Goal: Task Accomplishment & Management: Manage account settings

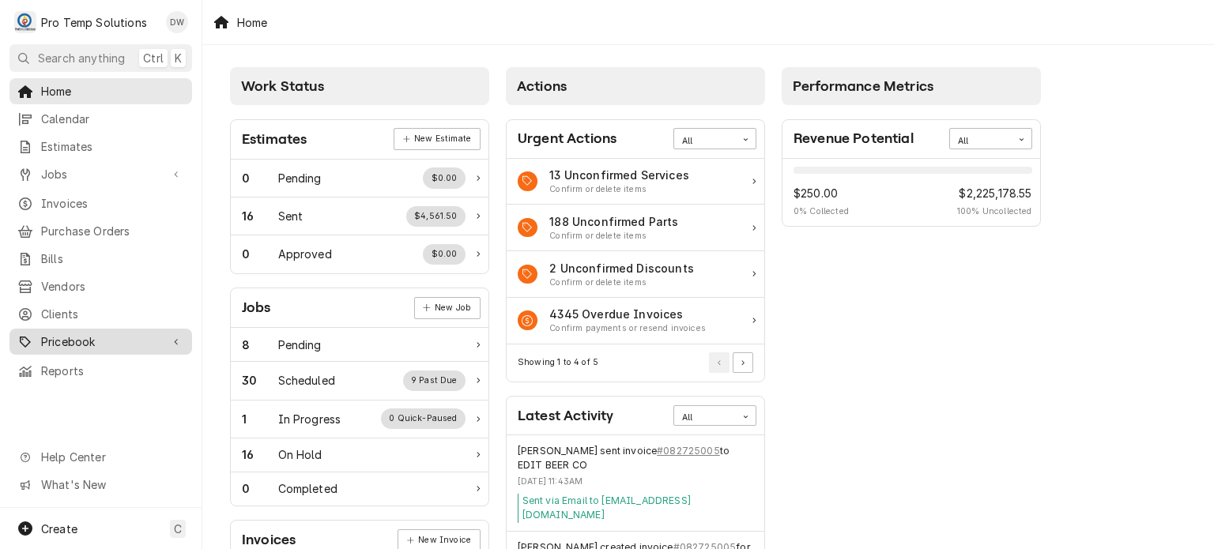
click at [100, 333] on span "Pricebook" at bounding box center [100, 341] width 119 height 17
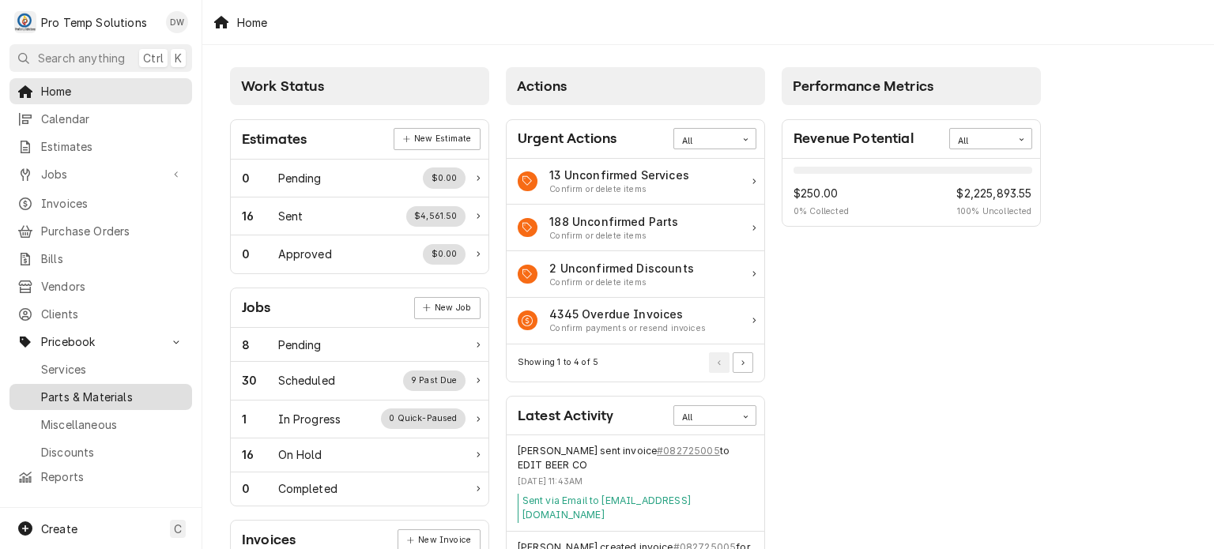
click at [92, 384] on link "Parts & Materials" at bounding box center [100, 397] width 183 height 26
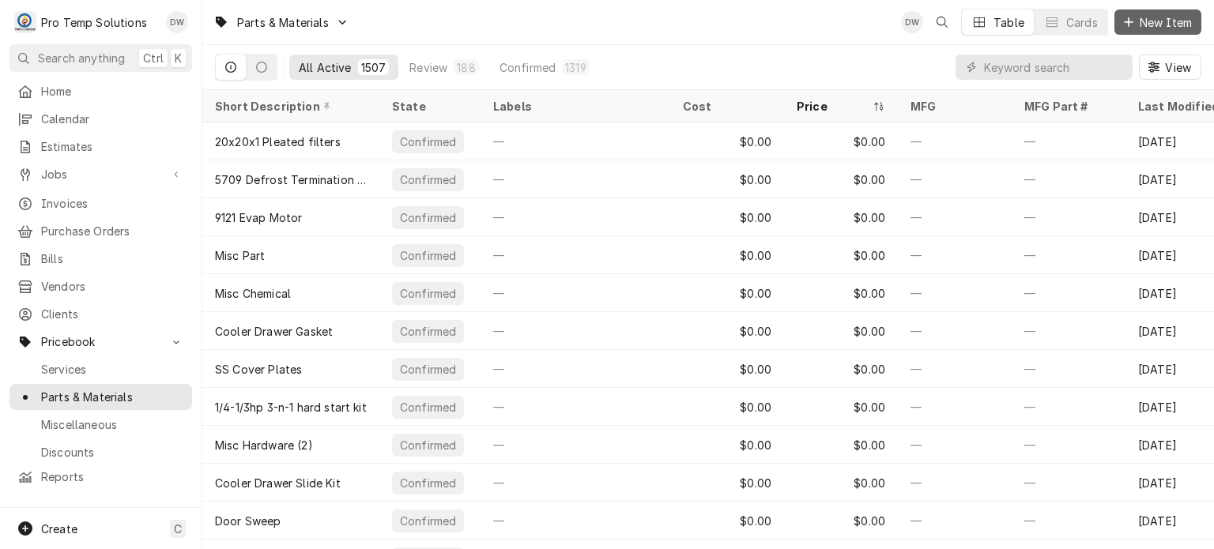
click at [1122, 30] on button "New Item" at bounding box center [1157, 21] width 87 height 25
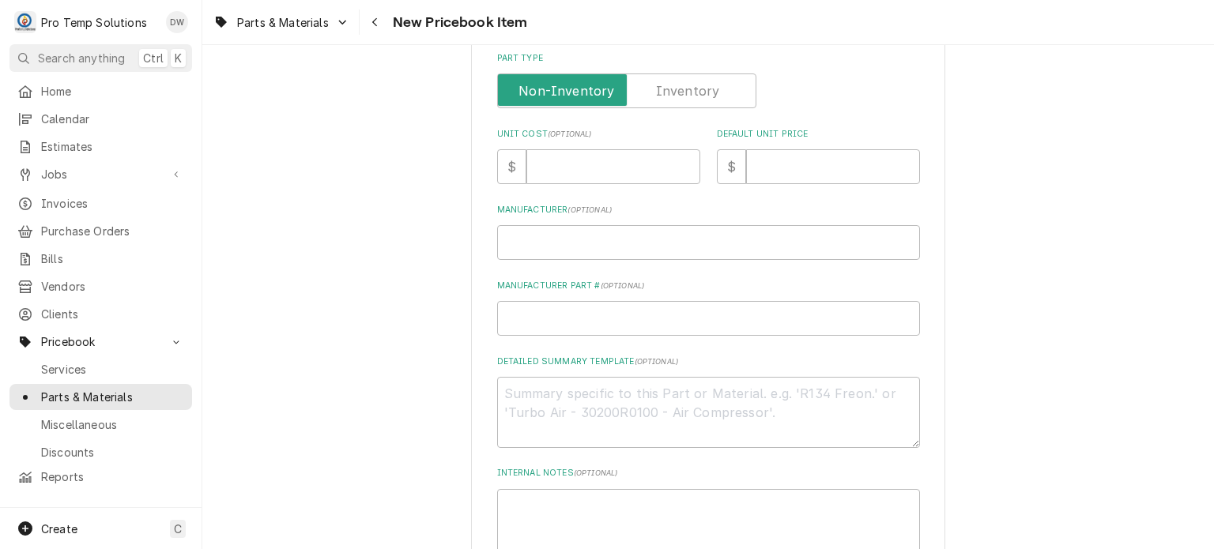
scroll to position [398, 0]
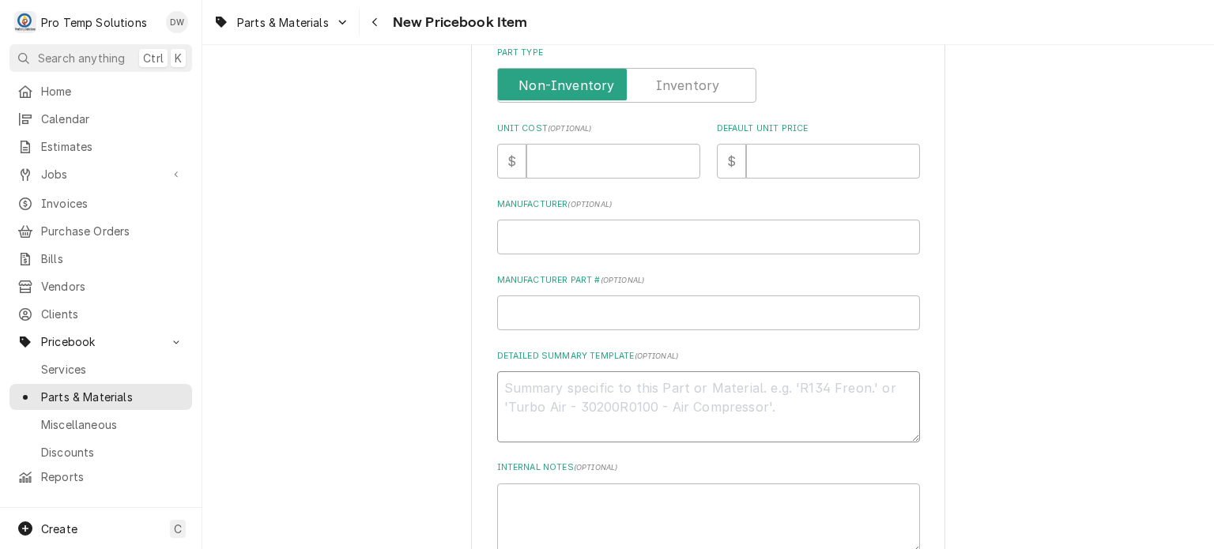
click at [594, 416] on textarea "Detailed Summary Template ( optional )" at bounding box center [708, 406] width 423 height 71
paste textarea "PT #CLES103643 PADDLE TYPE DOOR LATCH LIST: $300.00"
type textarea "x"
type textarea "PT #CLES103643 PADDLE TYPE DOOR LATCH LIST: $300.00"
type textarea "x"
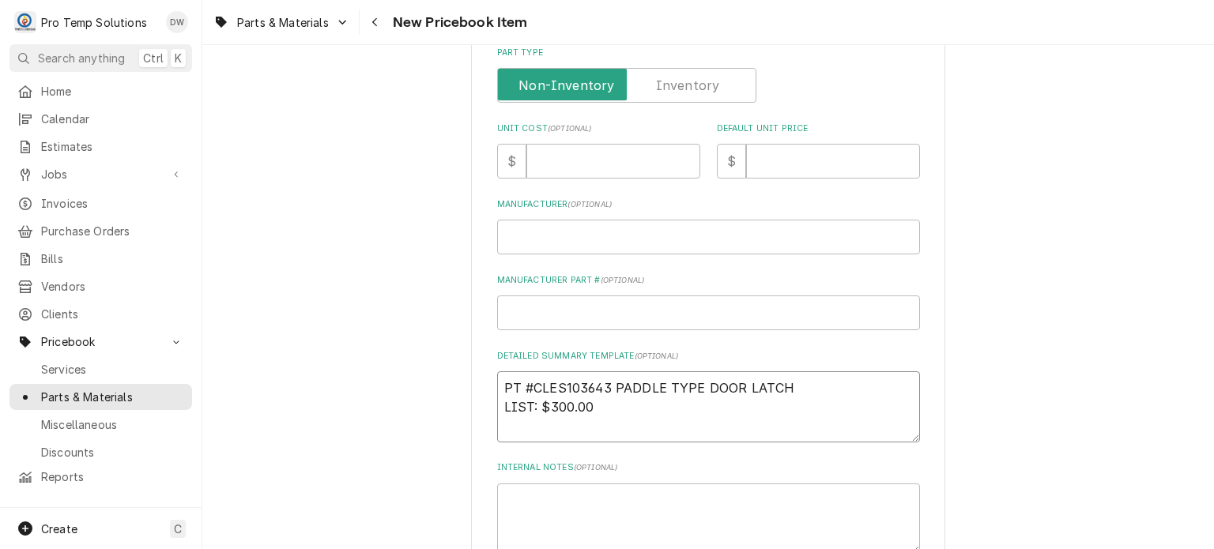
drag, startPoint x: 594, startPoint y: 413, endPoint x: 548, endPoint y: 406, distance: 47.2
click at [548, 406] on textarea "PT #CLES103643 PADDLE TYPE DOOR LATCH LIST: $300.00" at bounding box center [708, 406] width 423 height 71
type textarea "PT #CLES103643 PADDLE TYPE DOOR LATCH LIST: $300.00"
click at [840, 168] on input "Default Unit Price" at bounding box center [833, 161] width 174 height 35
paste input "300.00"
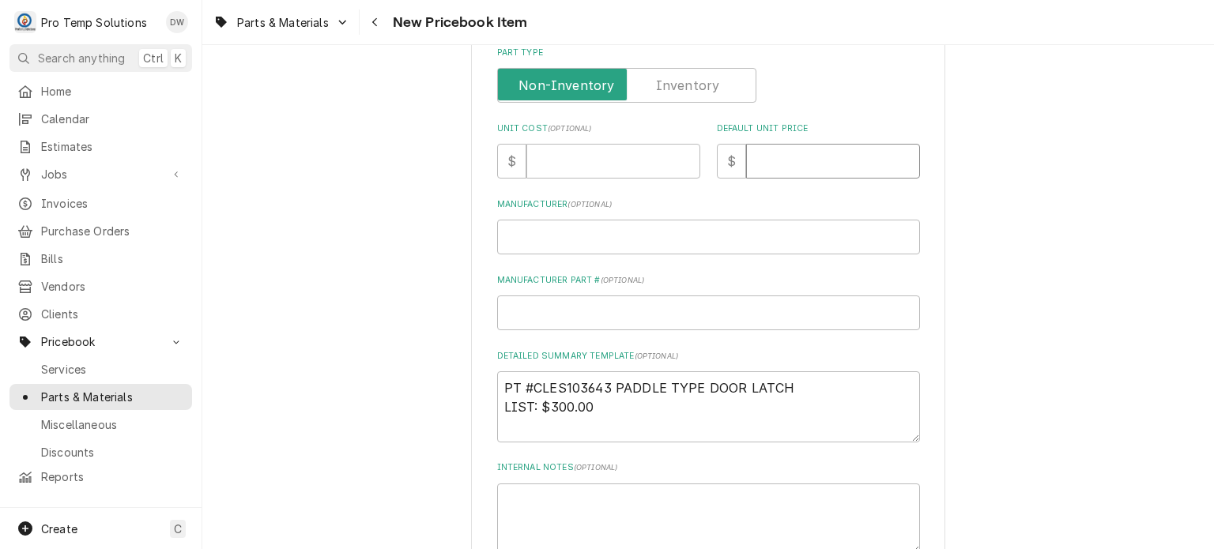
type textarea "x"
type input "300.00"
drag, startPoint x: 806, startPoint y: 398, endPoint x: 457, endPoint y: 326, distance: 356.5
click at [457, 326] on div "Please provide the following information to create a PriceBook item. Active Sta…" at bounding box center [708, 193] width 1012 height 1058
click at [508, 379] on textarea "PT #CLES103643 PADDLE TYPE DOOR LATCH LIST: $300.00" at bounding box center [708, 406] width 423 height 71
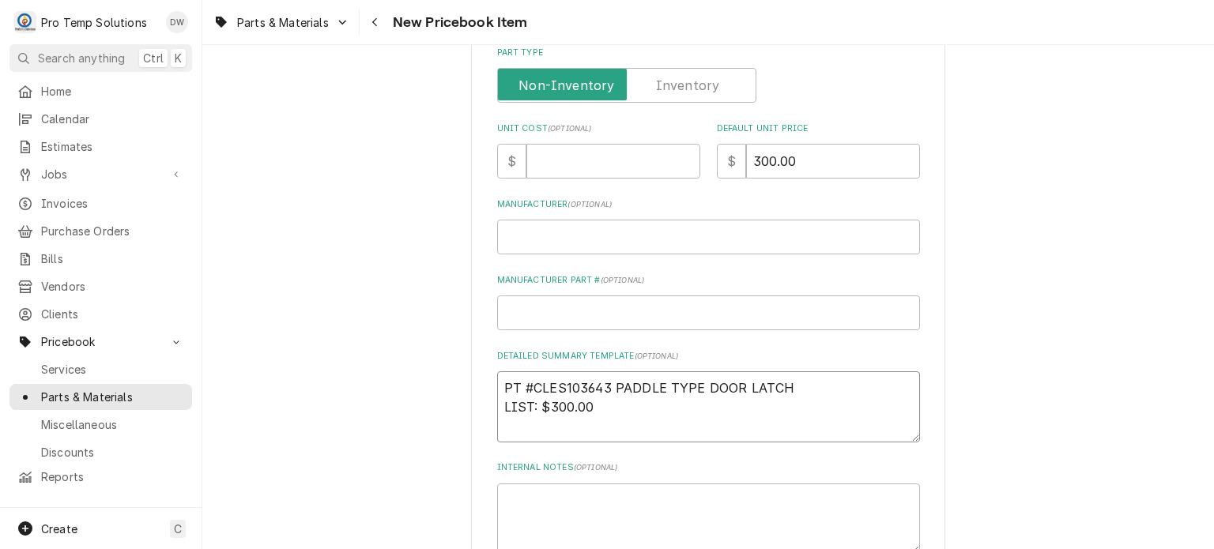
drag, startPoint x: 506, startPoint y: 379, endPoint x: 890, endPoint y: 353, distance: 385.0
click at [890, 353] on div "Detailed Summary Template ( optional ) PT #CLES103643 PADDLE TYPE DOOR LATCH LI…" at bounding box center [708, 396] width 423 height 92
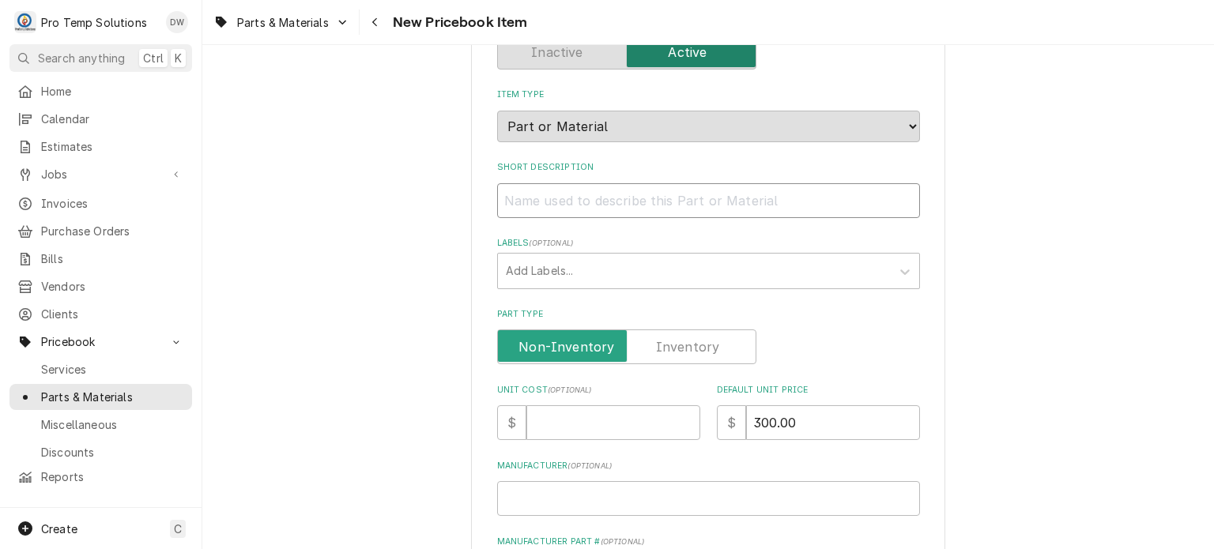
click at [752, 202] on input "Short Description" at bounding box center [708, 200] width 423 height 35
paste input "PT #CLES103643 PADDLE TYPE DOOR LATCH"
type textarea "x"
type input "PT #CLES103643 PADDLE TYPE DOOR LATCH"
click at [564, 429] on input "Unit Cost ( optional )" at bounding box center [613, 422] width 174 height 35
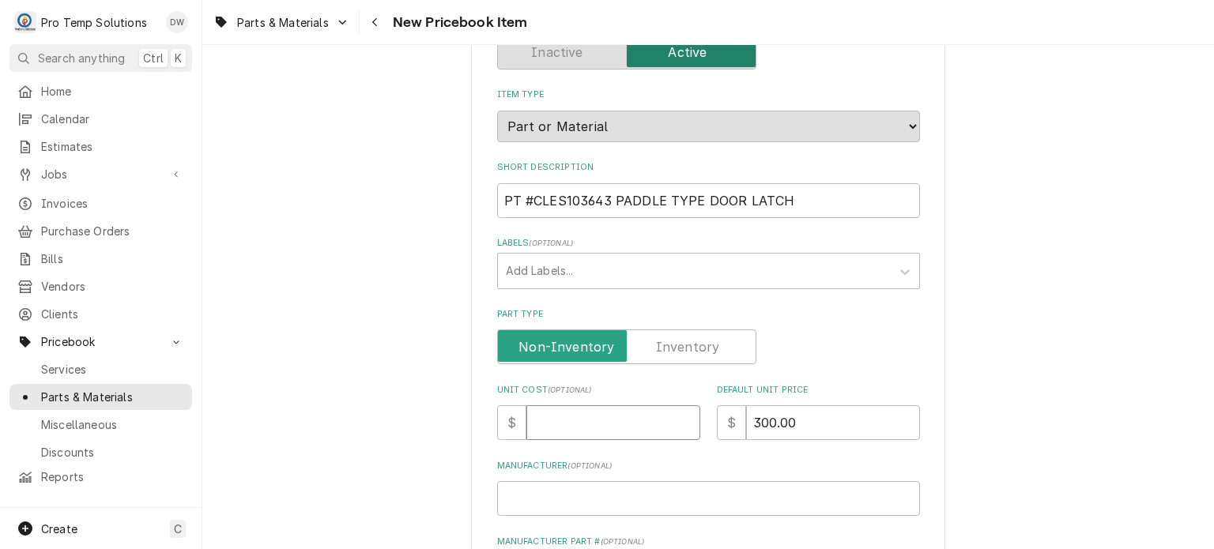
paste input "224.99"
type textarea "x"
type input "224.99"
click at [311, 360] on div "Please provide the following information to create a PriceBook item. Active Sta…" at bounding box center [708, 455] width 1012 height 1058
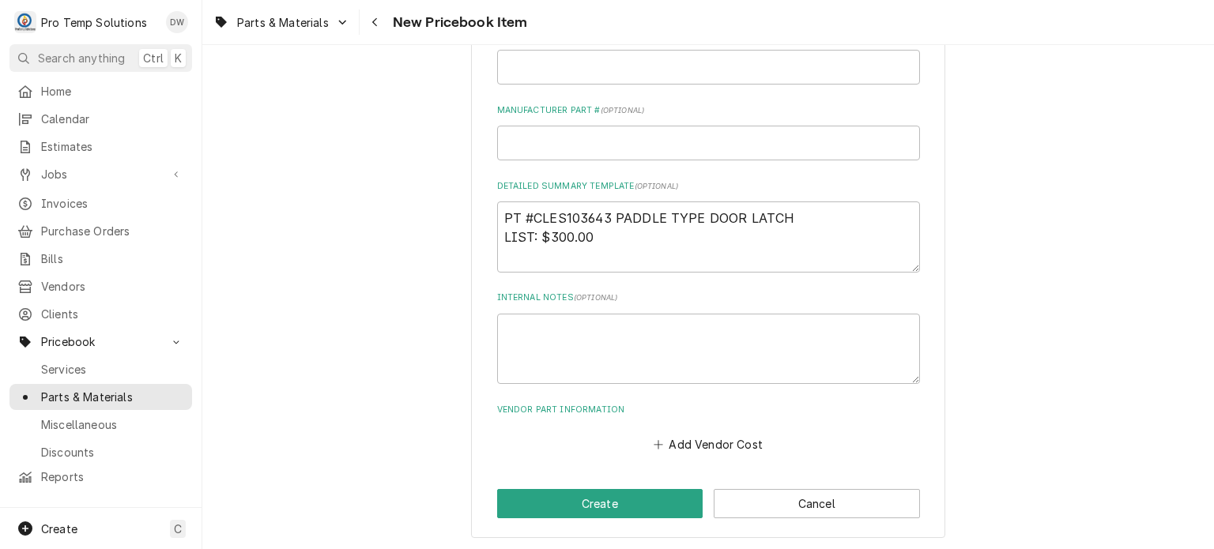
scroll to position [0, 0]
click at [527, 503] on button "Create" at bounding box center [600, 503] width 206 height 29
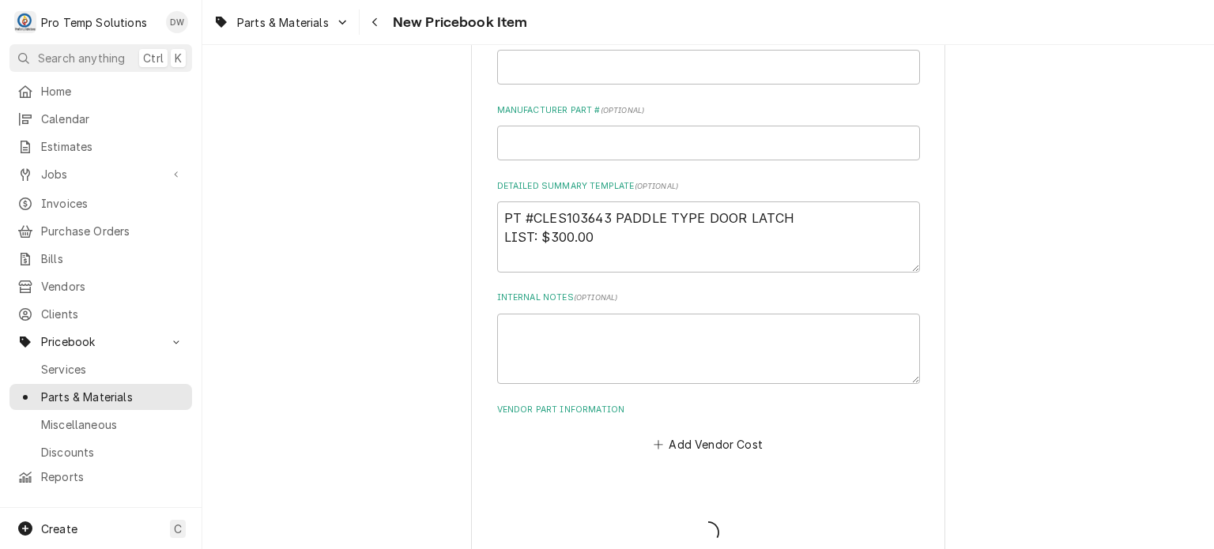
type textarea "x"
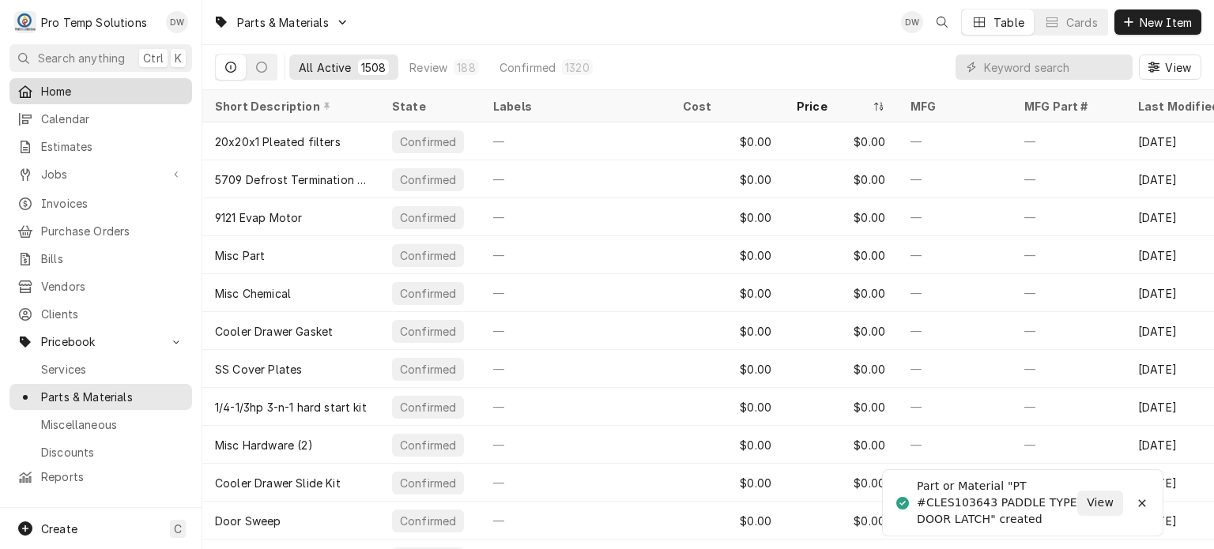
click at [87, 92] on span "Home" at bounding box center [112, 91] width 143 height 17
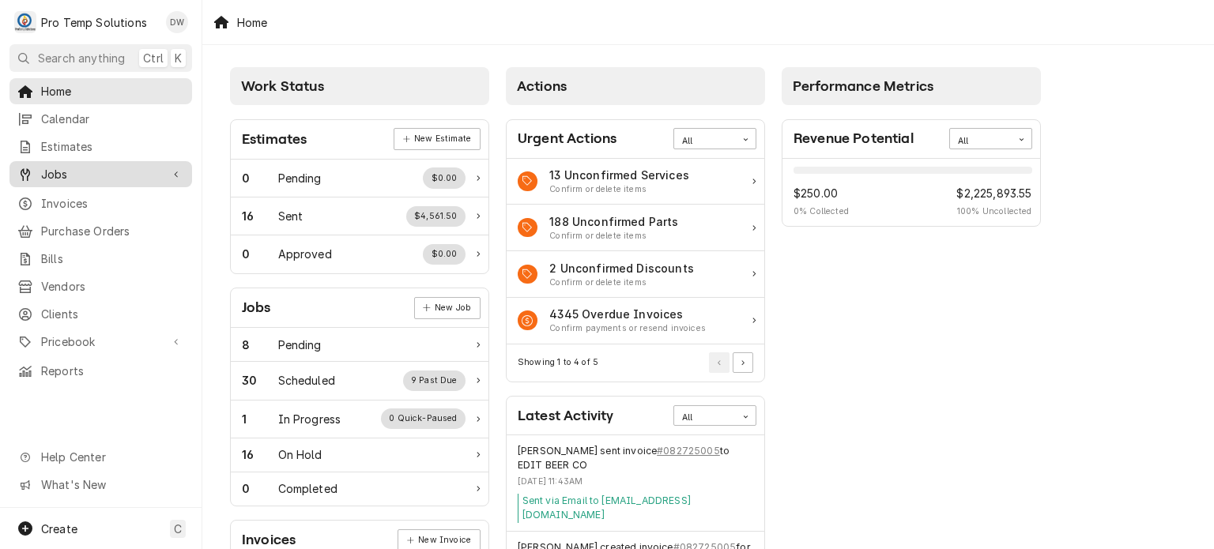
click at [87, 179] on link "Jobs" at bounding box center [100, 174] width 183 height 26
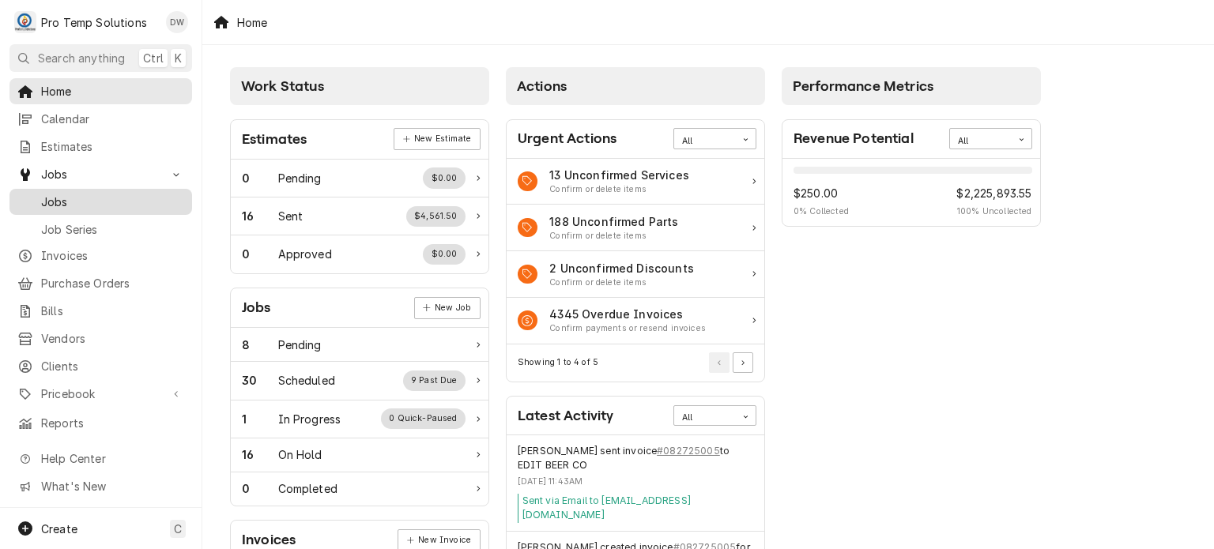
click at [89, 205] on link "Jobs" at bounding box center [100, 202] width 183 height 26
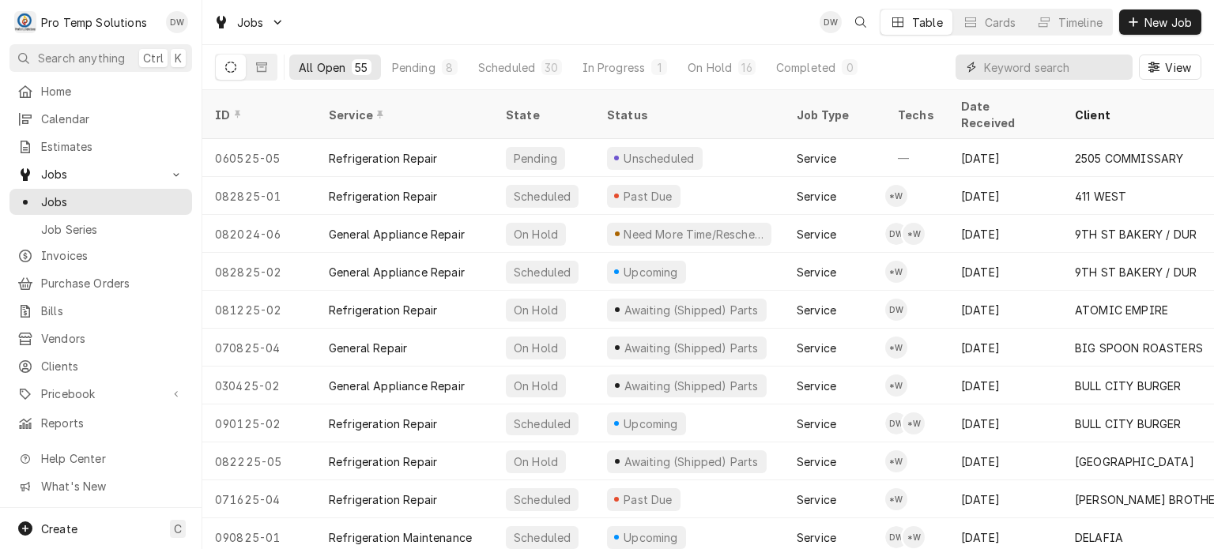
click at [1050, 62] on input "Dynamic Content Wrapper" at bounding box center [1054, 67] width 141 height 25
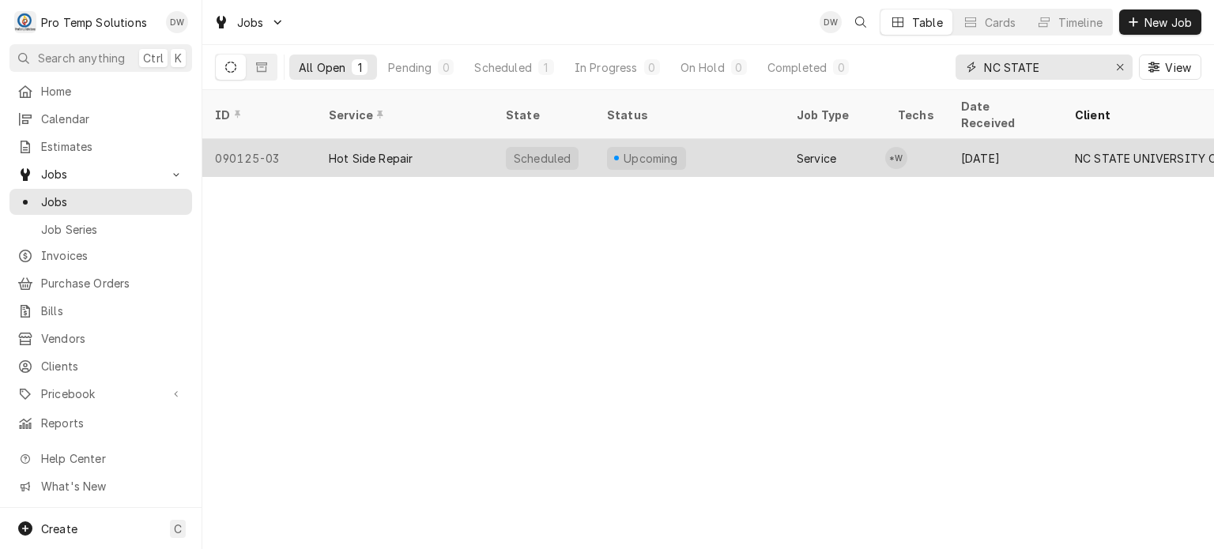
type input "NC STATE"
click at [296, 140] on div "090125-03" at bounding box center [259, 158] width 114 height 38
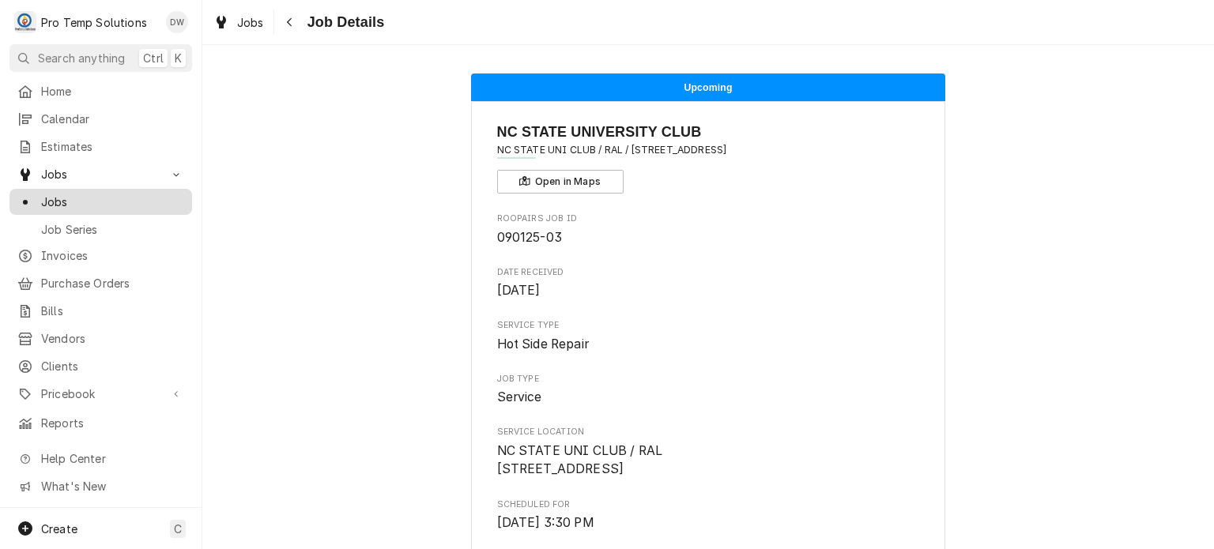
click at [107, 199] on span "Jobs" at bounding box center [112, 202] width 143 height 17
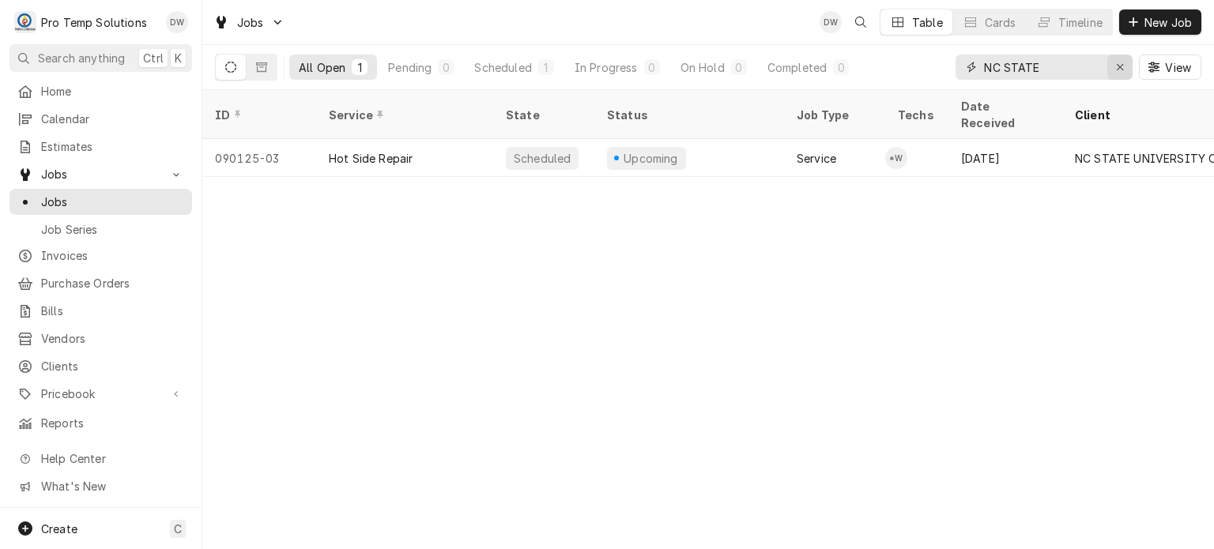
click at [1123, 69] on icon "Erase input" at bounding box center [1120, 67] width 9 height 11
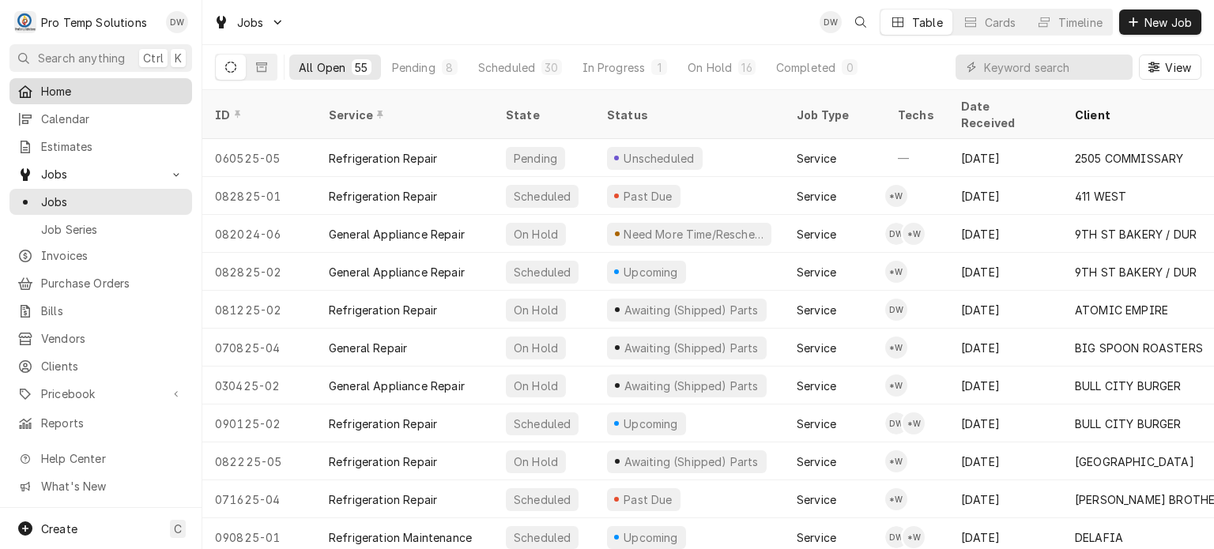
click at [32, 95] on div "Dynamic Content Wrapper" at bounding box center [25, 92] width 16 height 16
